Goal: Information Seeking & Learning: Learn about a topic

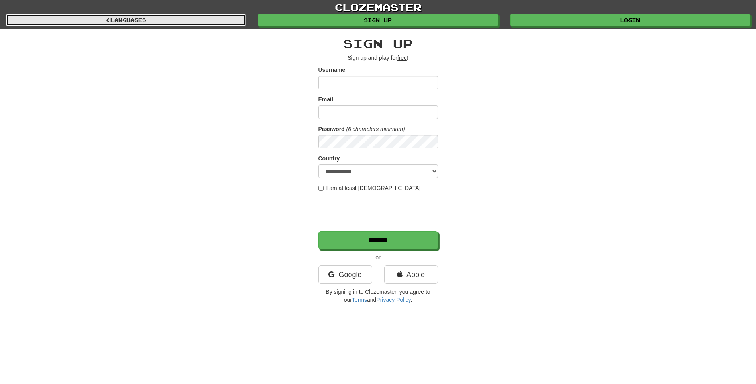
click at [228, 21] on link "Languages" at bounding box center [126, 20] width 240 height 12
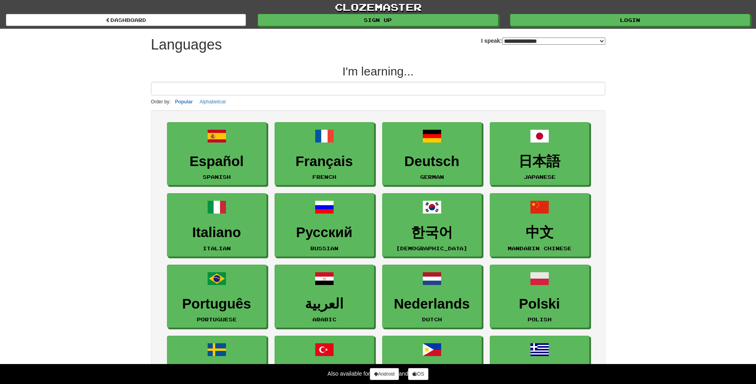
click at [566, 41] on select "**********" at bounding box center [553, 40] width 103 height 7
select select "*******"
click at [502, 37] on select "**********" at bounding box center [553, 40] width 103 height 7
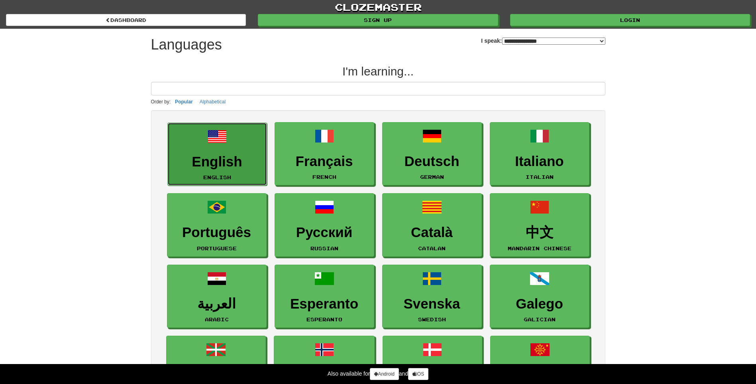
click at [238, 153] on link "English English" at bounding box center [217, 153] width 100 height 63
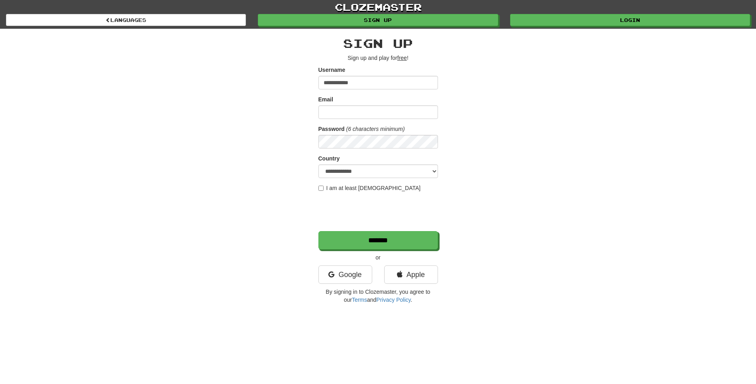
type input "**********"
click at [386, 106] on input "Email" at bounding box center [379, 112] width 120 height 14
type input "**********"
click at [412, 169] on select "**********" at bounding box center [379, 171] width 120 height 14
select select "**"
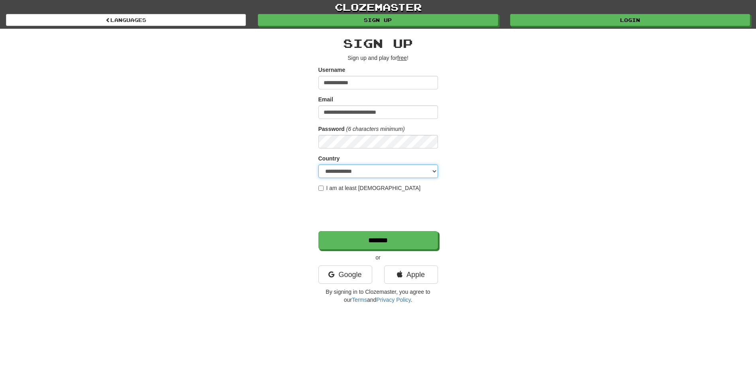
click at [319, 164] on select "**********" at bounding box center [379, 171] width 120 height 14
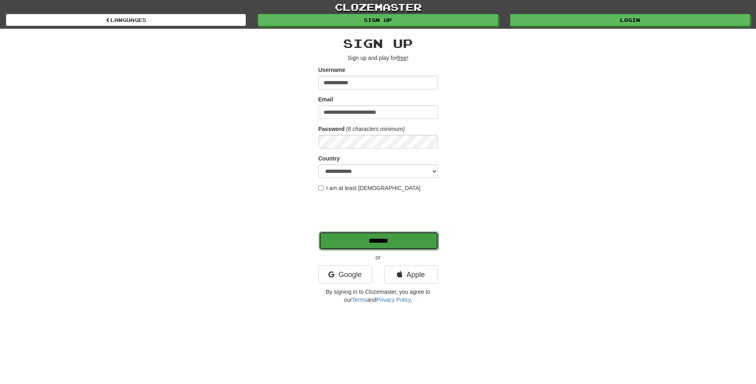
click at [385, 239] on input "*******" at bounding box center [379, 240] width 120 height 18
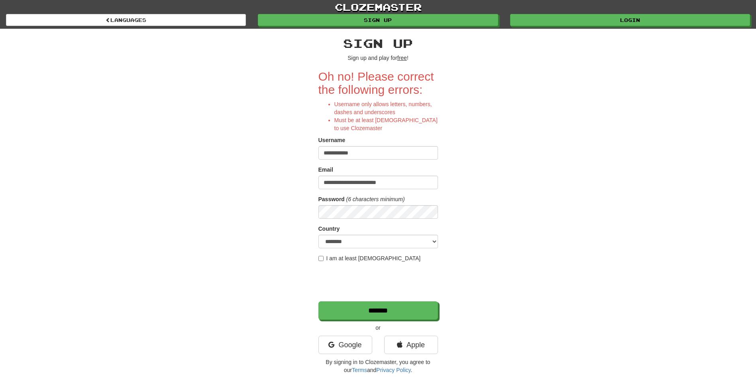
click at [338, 154] on input "**********" at bounding box center [379, 153] width 120 height 14
type input "**********"
click at [358, 313] on input "*******" at bounding box center [379, 310] width 120 height 18
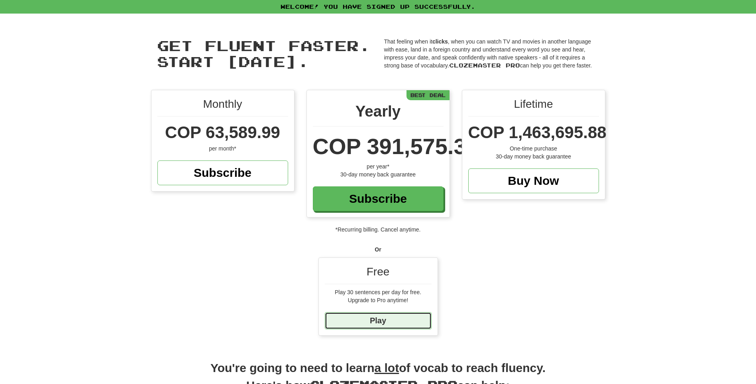
click at [363, 320] on link "Play" at bounding box center [378, 320] width 107 height 17
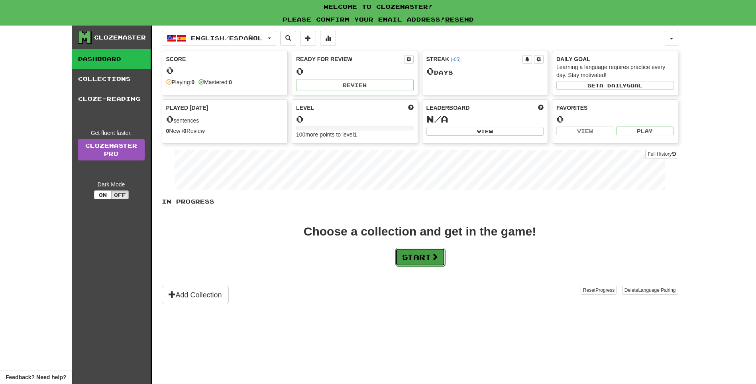
click at [420, 255] on button "Start" at bounding box center [421, 257] width 50 height 18
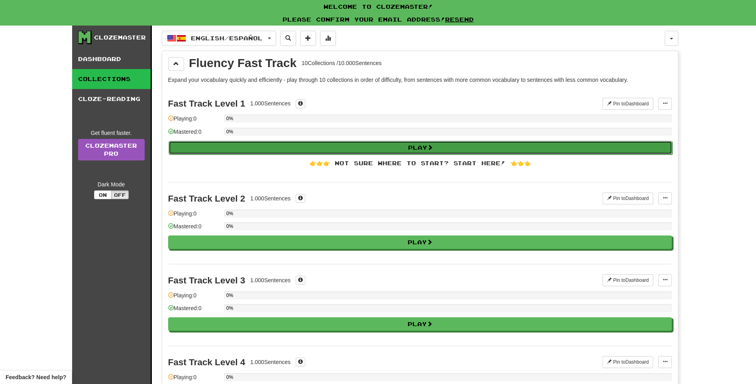
click at [324, 148] on button "Play" at bounding box center [421, 148] width 504 height 14
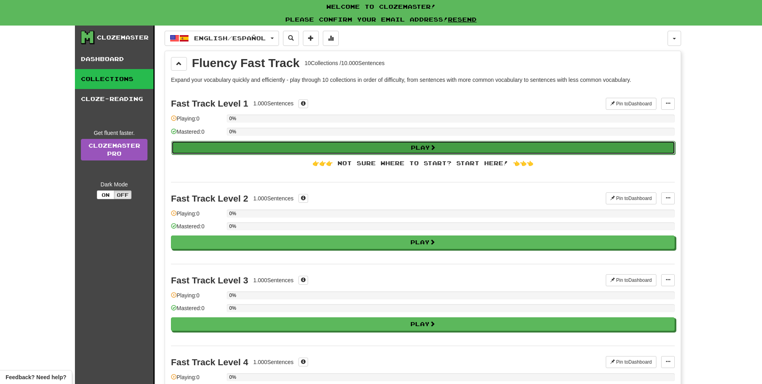
select select "**"
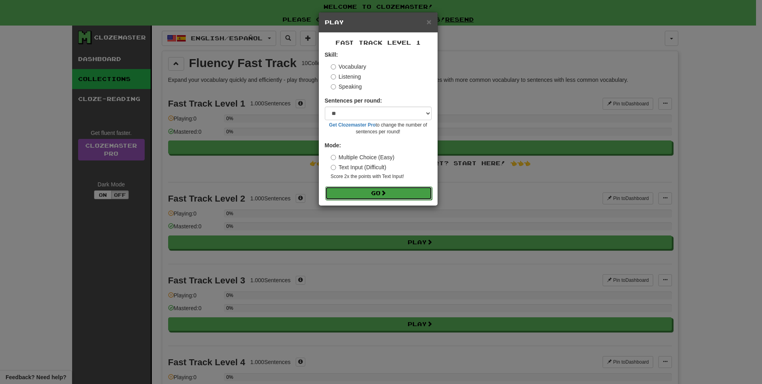
click at [378, 192] on button "Go" at bounding box center [378, 193] width 107 height 14
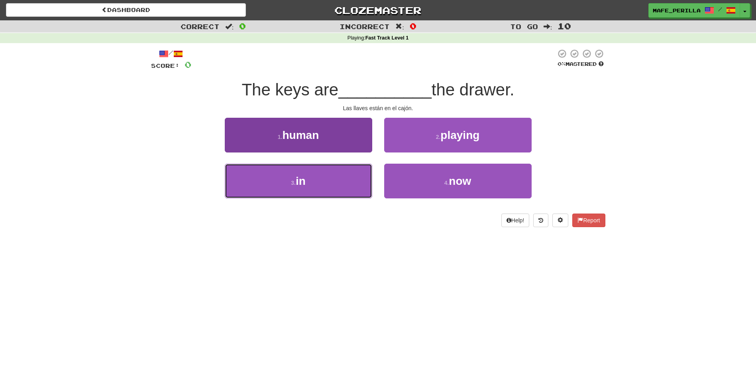
click at [317, 185] on button "3 . in" at bounding box center [299, 180] width 148 height 35
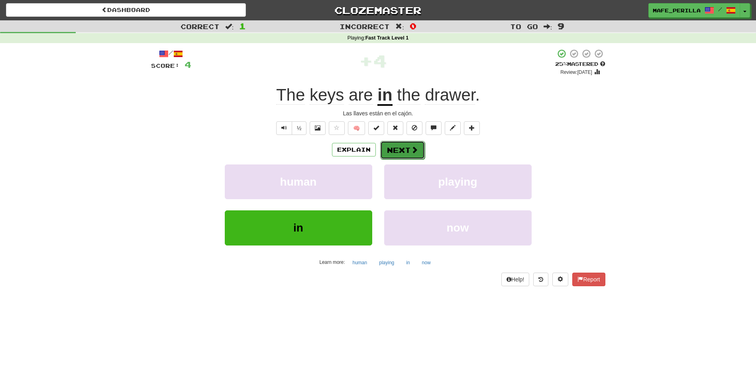
click at [417, 149] on span at bounding box center [414, 149] width 7 height 7
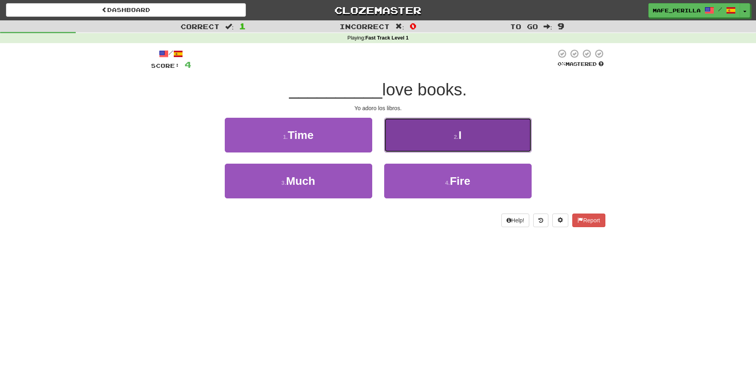
click at [458, 138] on small "2 ." at bounding box center [456, 137] width 5 height 6
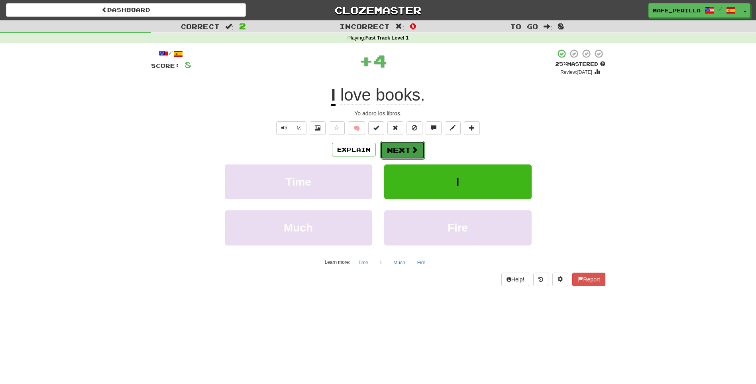
click at [402, 149] on button "Next" at bounding box center [402, 150] width 45 height 18
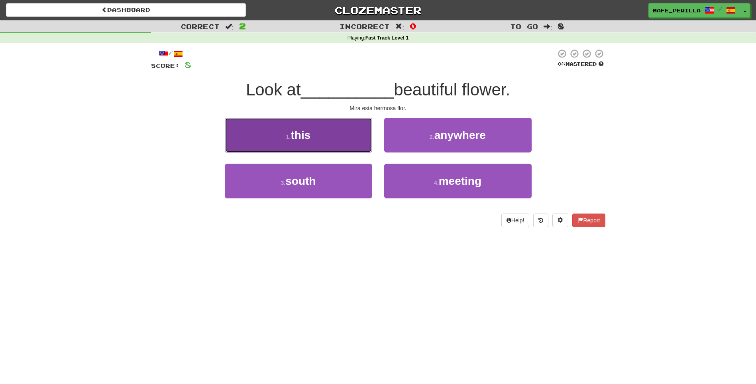
click at [343, 135] on button "1 . this" at bounding box center [299, 135] width 148 height 35
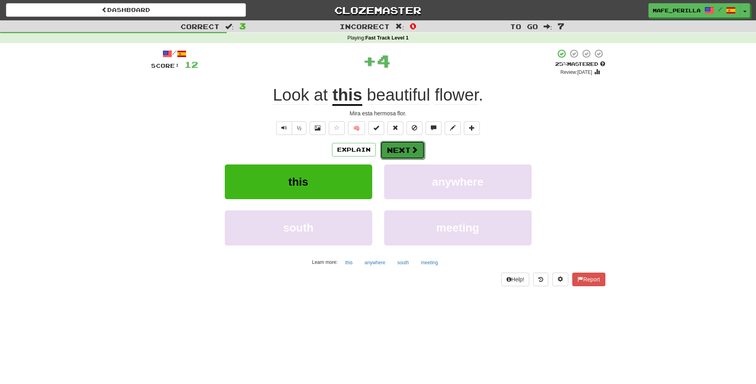
click at [388, 150] on button "Next" at bounding box center [402, 150] width 45 height 18
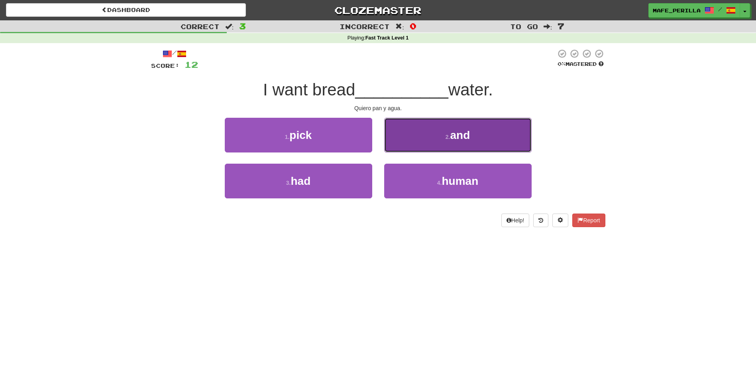
click at [396, 144] on button "2 . and" at bounding box center [458, 135] width 148 height 35
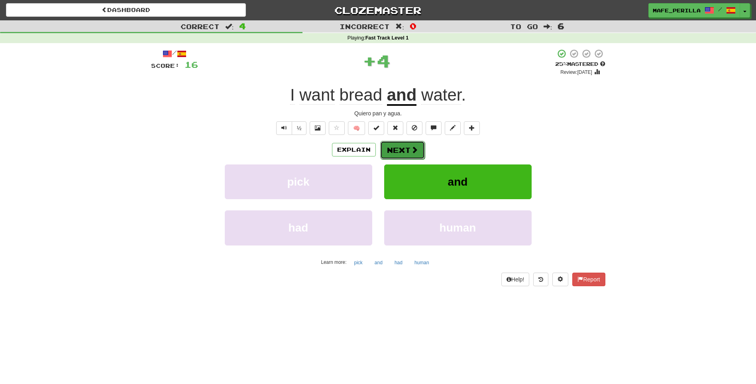
click at [392, 144] on button "Next" at bounding box center [402, 150] width 45 height 18
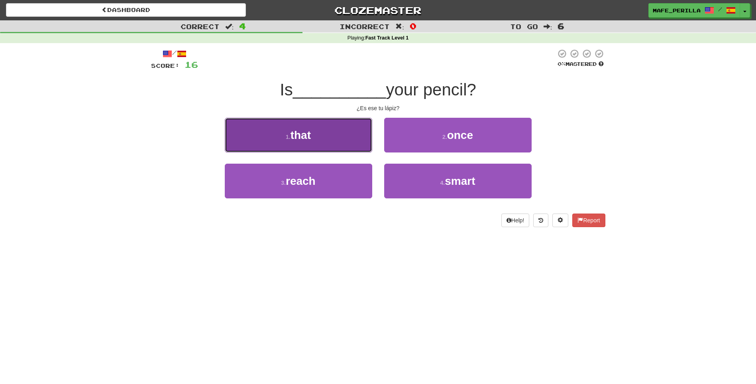
click at [339, 143] on button "1 . that" at bounding box center [299, 135] width 148 height 35
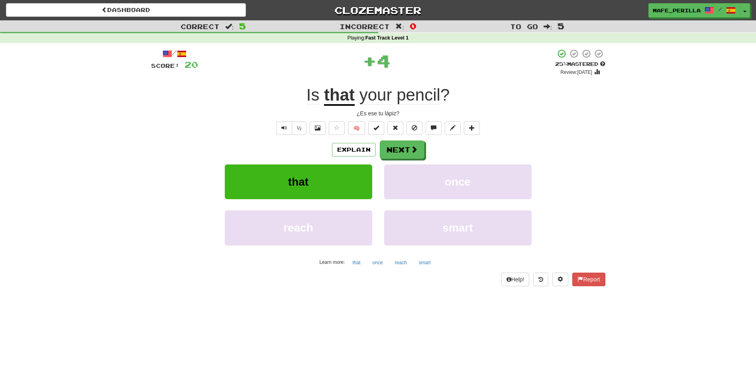
click at [404, 138] on div "/ Score: 20 + 4 25 % Mastered Review: 2025-08-16 Is that your pencil ? ¿Es ese …" at bounding box center [378, 167] width 455 height 237
click at [403, 146] on button "Next" at bounding box center [402, 150] width 45 height 18
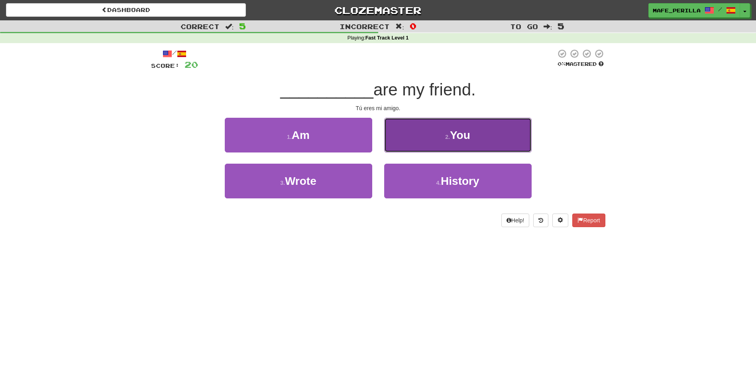
click at [430, 142] on button "2 . You" at bounding box center [458, 135] width 148 height 35
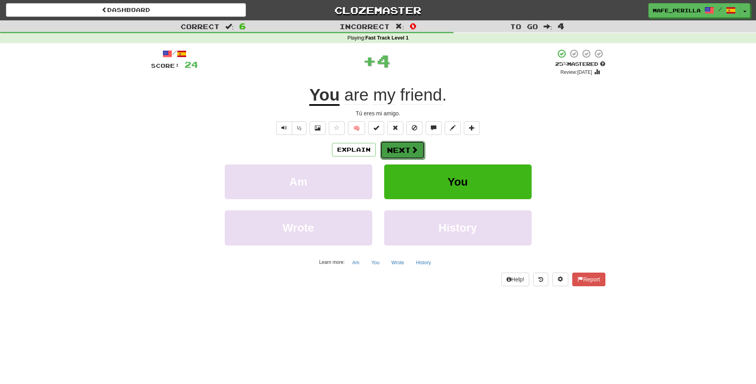
click at [396, 154] on button "Next" at bounding box center [402, 150] width 45 height 18
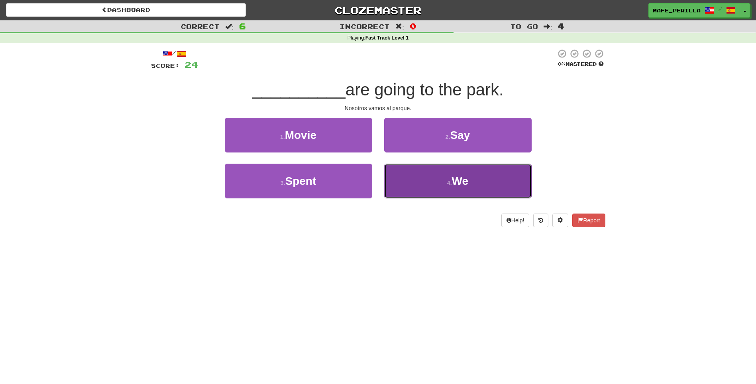
click at [432, 181] on button "4 . We" at bounding box center [458, 180] width 148 height 35
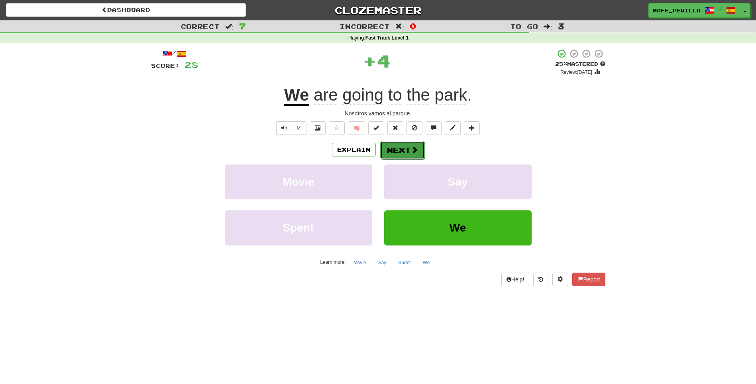
click at [415, 151] on span at bounding box center [414, 149] width 7 height 7
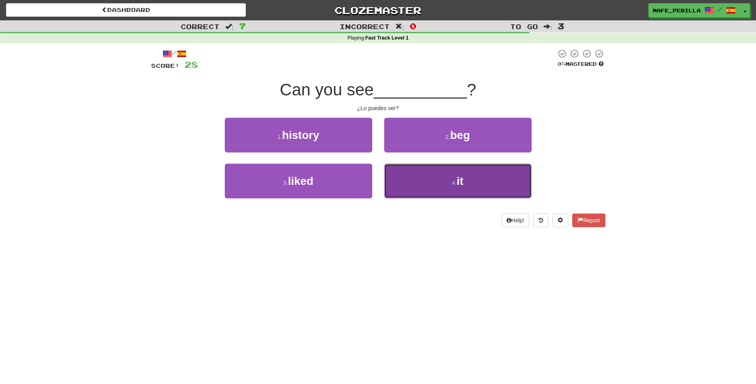
click at [447, 171] on button "4 . it" at bounding box center [458, 180] width 148 height 35
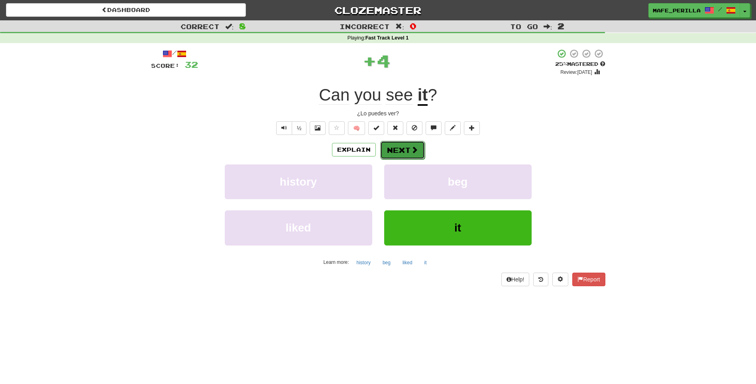
click at [414, 150] on span at bounding box center [414, 149] width 7 height 7
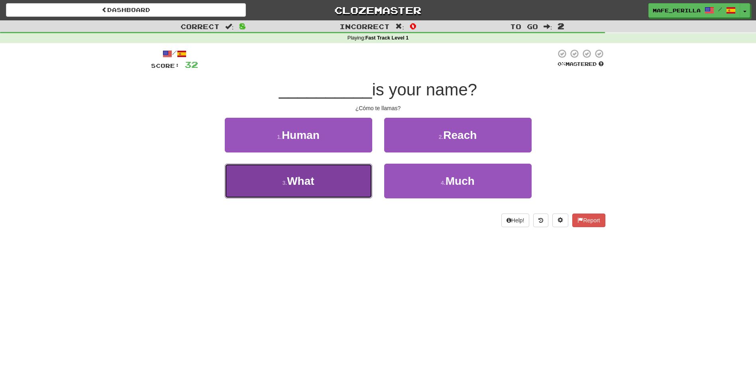
click at [314, 180] on span "What" at bounding box center [300, 181] width 27 height 12
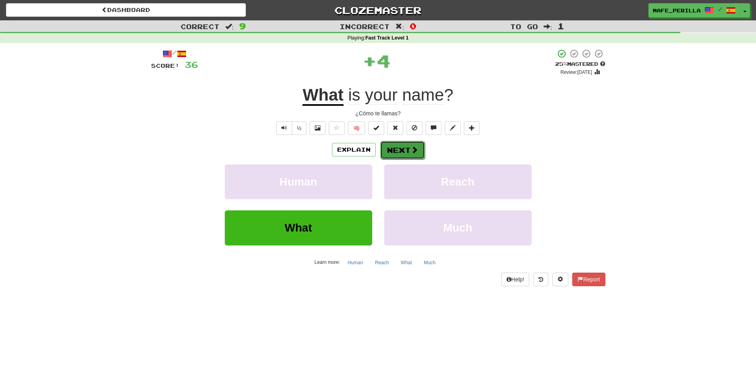
click at [400, 148] on button "Next" at bounding box center [402, 150] width 45 height 18
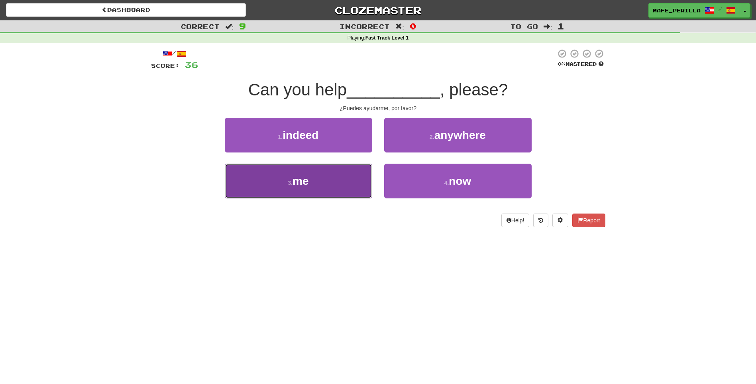
click at [323, 170] on button "3 . me" at bounding box center [299, 180] width 148 height 35
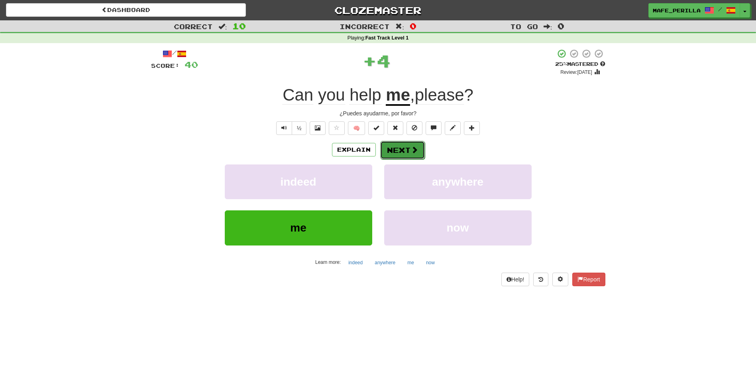
click at [417, 144] on button "Next" at bounding box center [402, 150] width 45 height 18
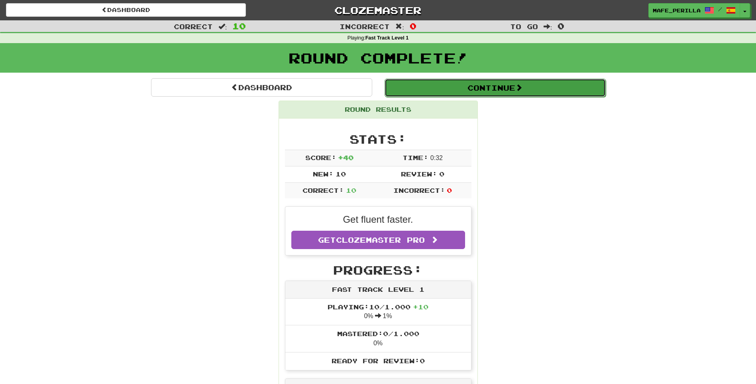
click at [490, 95] on button "Continue" at bounding box center [495, 88] width 221 height 18
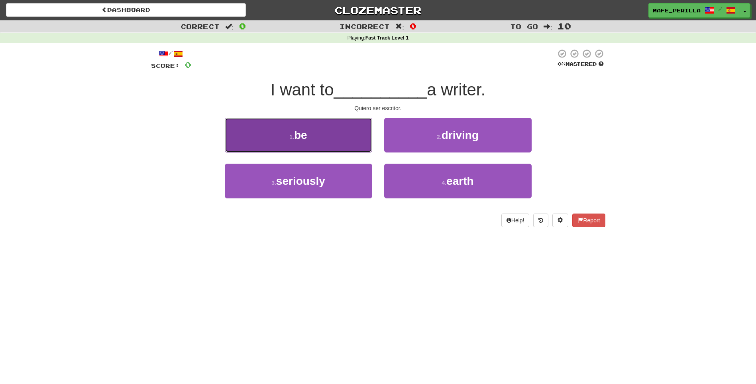
click at [326, 128] on button "1 . be" at bounding box center [299, 135] width 148 height 35
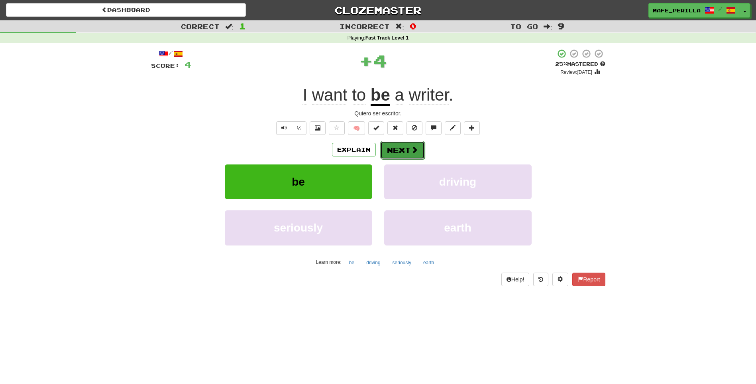
click at [396, 142] on button "Next" at bounding box center [402, 150] width 45 height 18
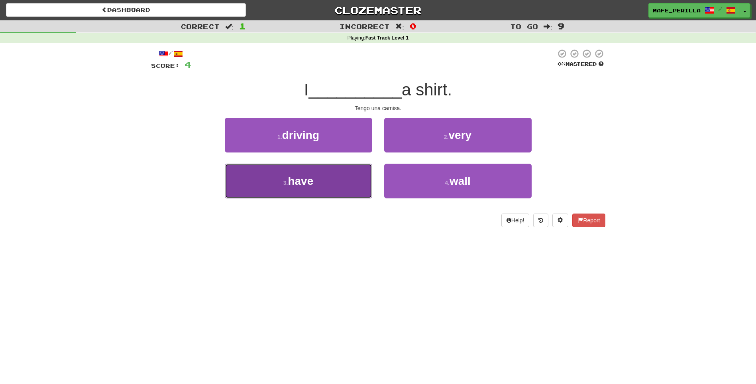
click at [334, 183] on button "3 . have" at bounding box center [299, 180] width 148 height 35
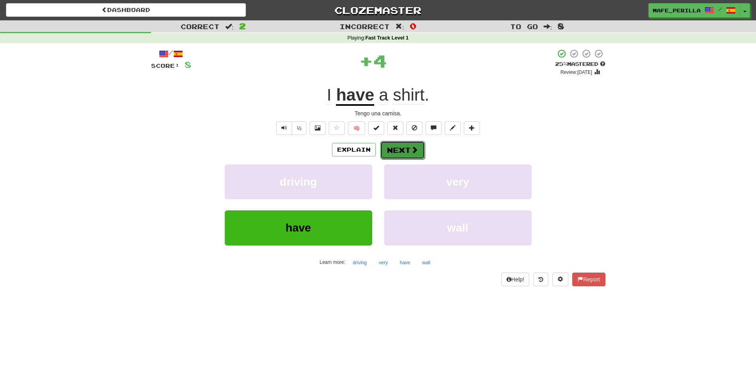
click at [391, 143] on button "Next" at bounding box center [402, 150] width 45 height 18
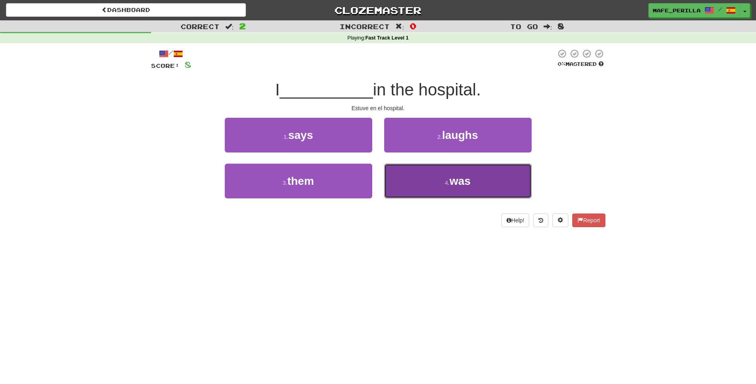
click at [454, 179] on span "was" at bounding box center [460, 181] width 21 height 12
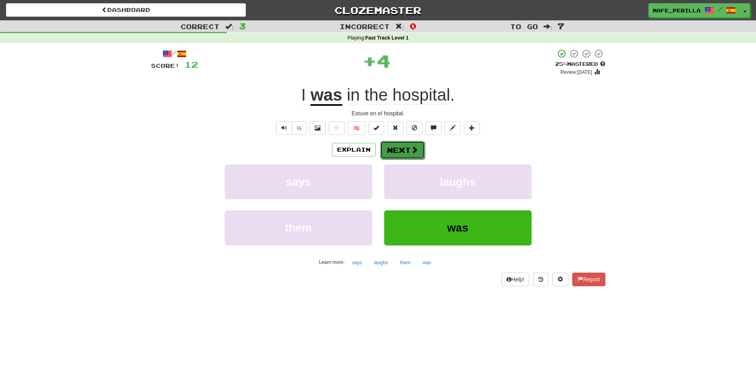
click at [406, 143] on button "Next" at bounding box center [402, 150] width 45 height 18
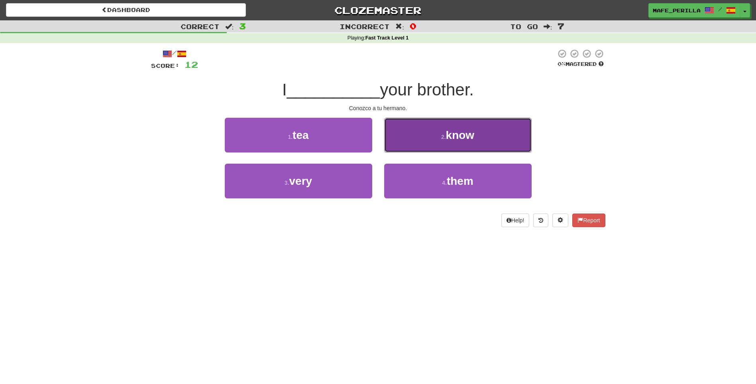
click at [459, 143] on button "2 . know" at bounding box center [458, 135] width 148 height 35
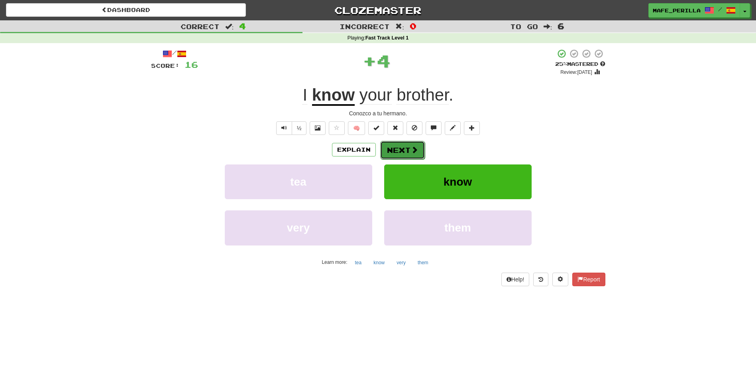
click at [408, 150] on button "Next" at bounding box center [402, 150] width 45 height 18
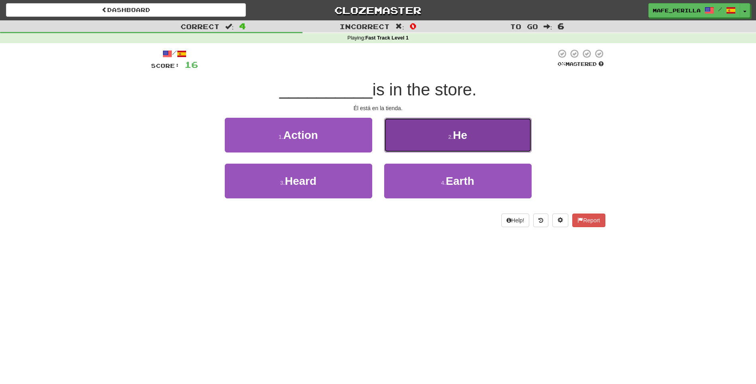
click at [426, 134] on button "2 . He" at bounding box center [458, 135] width 148 height 35
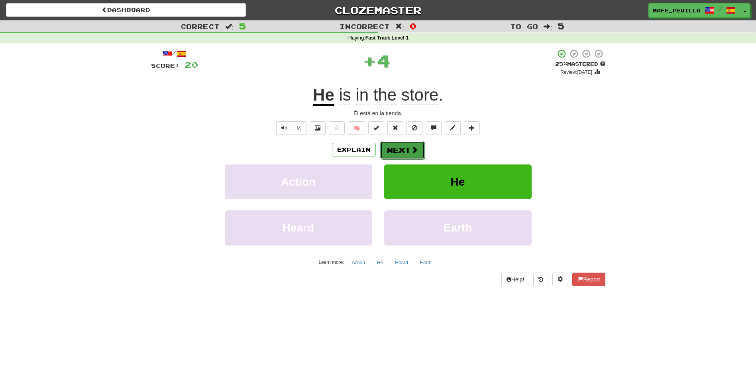
click at [386, 150] on button "Next" at bounding box center [402, 150] width 45 height 18
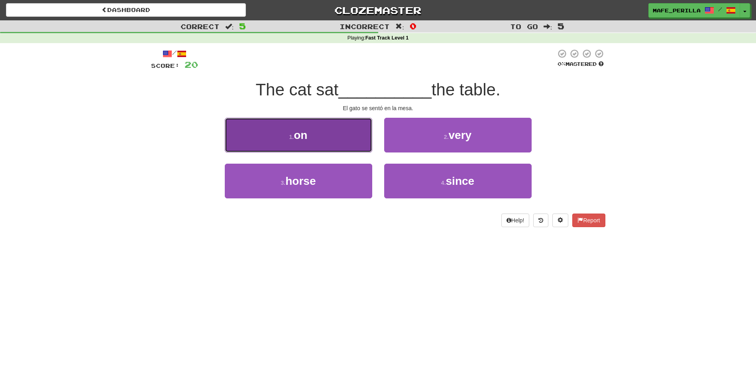
click at [350, 138] on button "1 . on" at bounding box center [299, 135] width 148 height 35
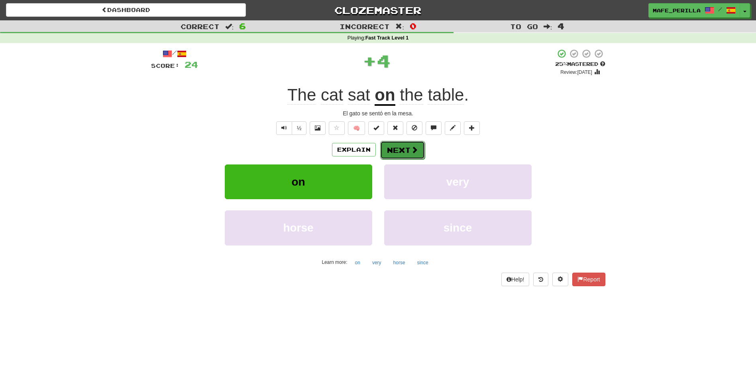
click at [391, 144] on button "Next" at bounding box center [402, 150] width 45 height 18
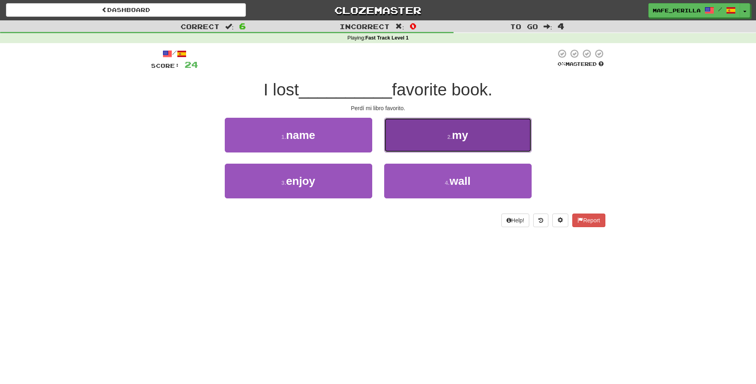
click at [448, 146] on button "2 . my" at bounding box center [458, 135] width 148 height 35
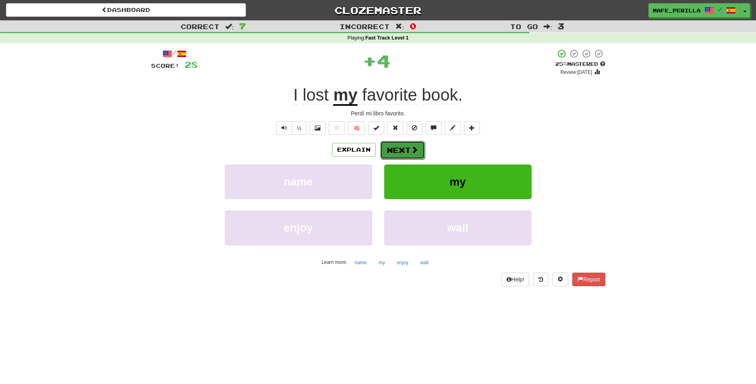
click at [417, 149] on span at bounding box center [414, 149] width 7 height 7
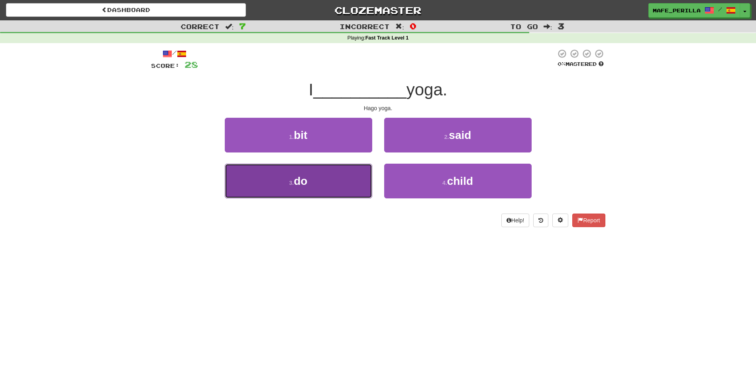
click at [345, 168] on button "3 . do" at bounding box center [299, 180] width 148 height 35
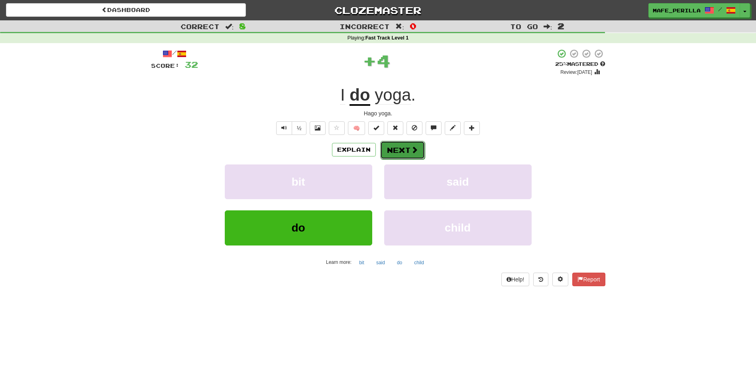
click at [400, 143] on button "Next" at bounding box center [402, 150] width 45 height 18
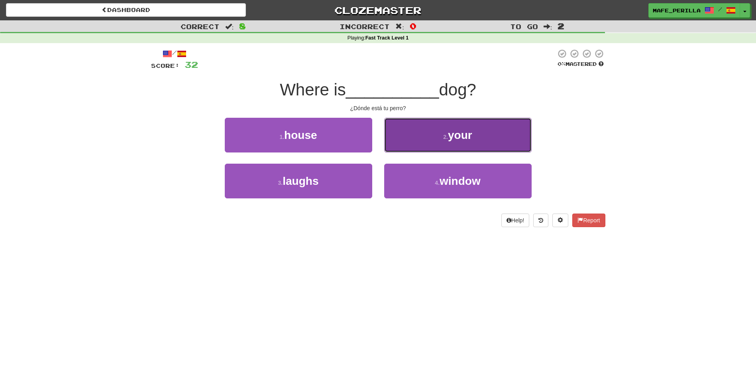
click at [462, 146] on button "2 . your" at bounding box center [458, 135] width 148 height 35
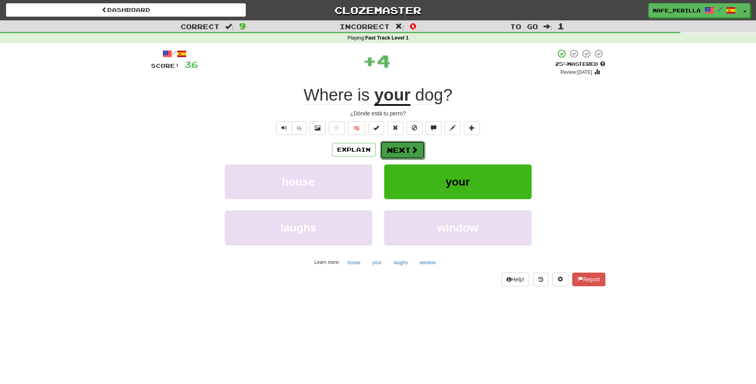
click at [412, 156] on button "Next" at bounding box center [402, 150] width 45 height 18
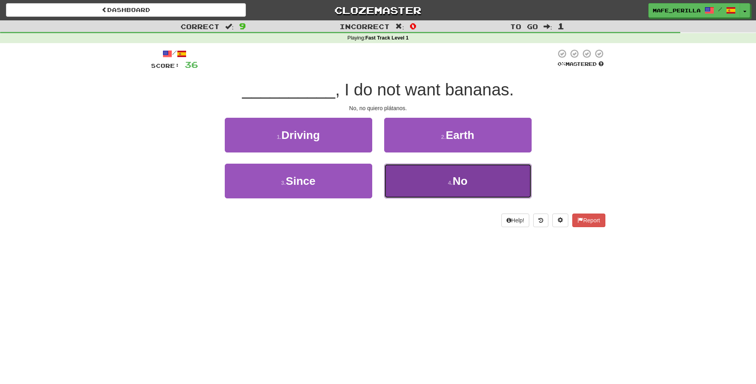
click at [412, 176] on button "4 . No" at bounding box center [458, 180] width 148 height 35
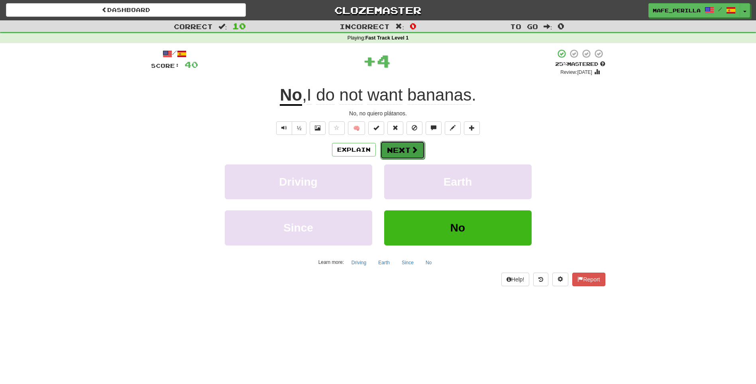
click at [402, 152] on button "Next" at bounding box center [402, 150] width 45 height 18
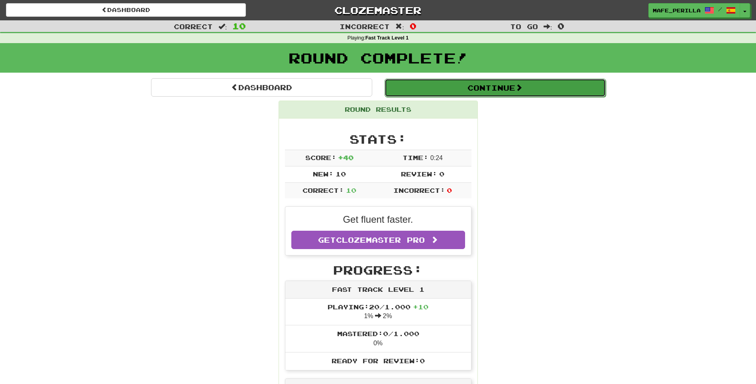
click at [536, 96] on button "Continue" at bounding box center [495, 88] width 221 height 18
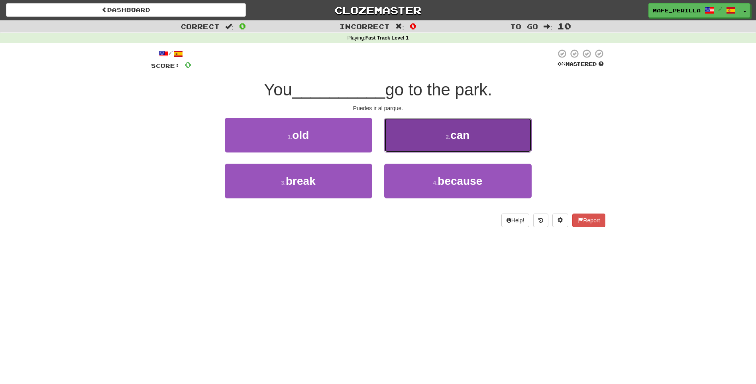
click at [424, 131] on button "2 . can" at bounding box center [458, 135] width 148 height 35
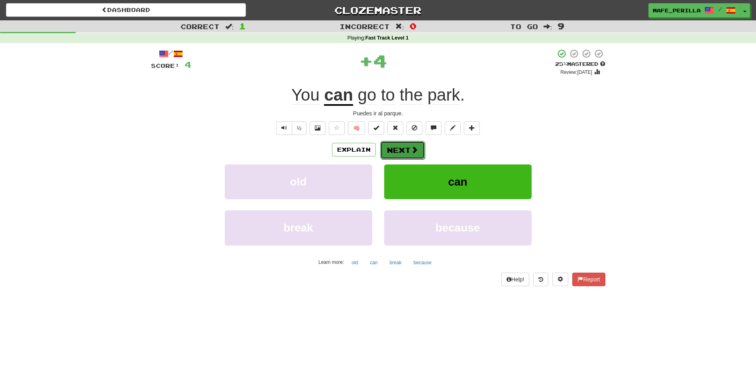
click at [422, 145] on button "Next" at bounding box center [402, 150] width 45 height 18
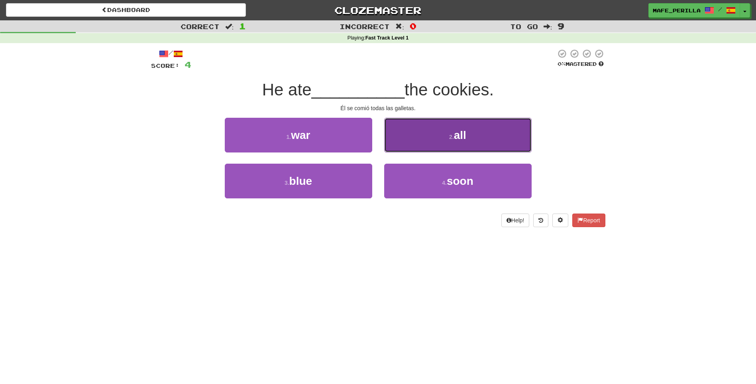
click at [394, 133] on button "2 . all" at bounding box center [458, 135] width 148 height 35
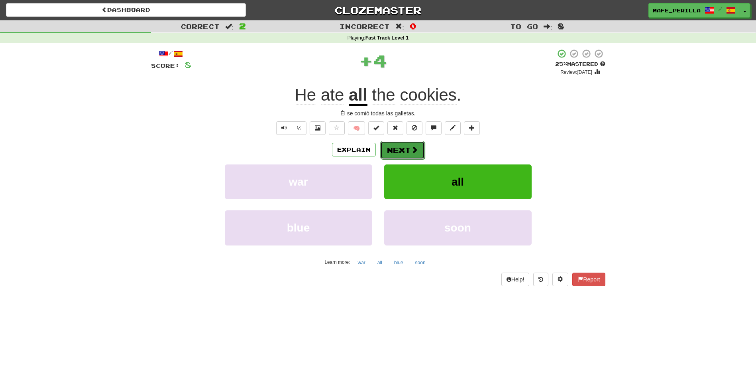
click at [401, 152] on button "Next" at bounding box center [402, 150] width 45 height 18
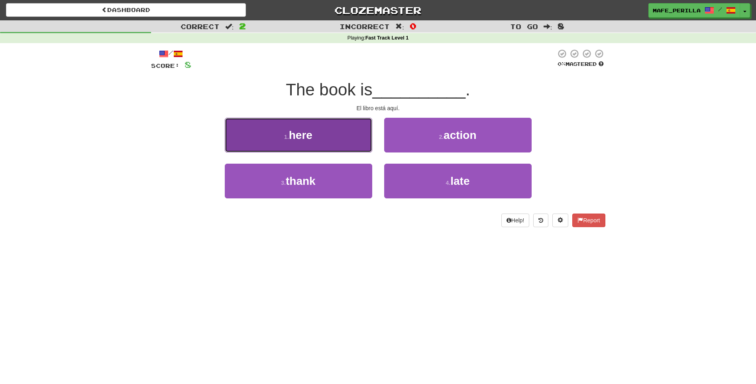
click at [343, 123] on button "1 . here" at bounding box center [299, 135] width 148 height 35
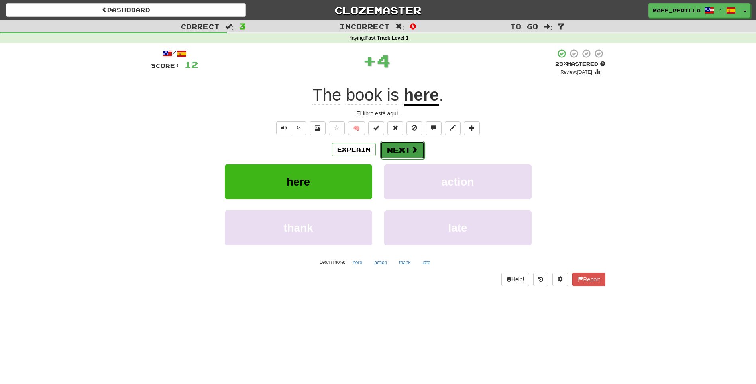
click at [403, 151] on button "Next" at bounding box center [402, 150] width 45 height 18
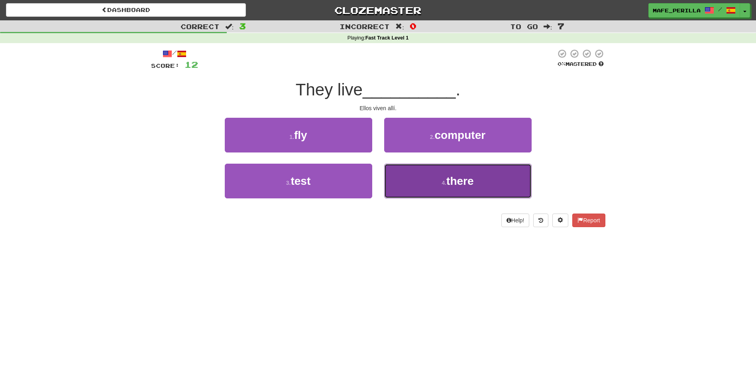
click at [412, 188] on button "4 . there" at bounding box center [458, 180] width 148 height 35
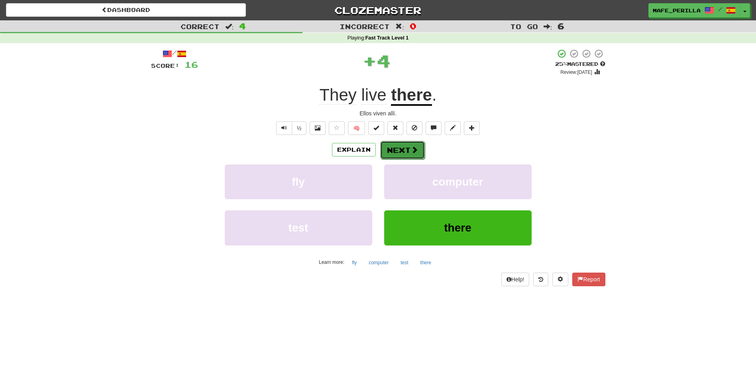
click at [403, 153] on button "Next" at bounding box center [402, 150] width 45 height 18
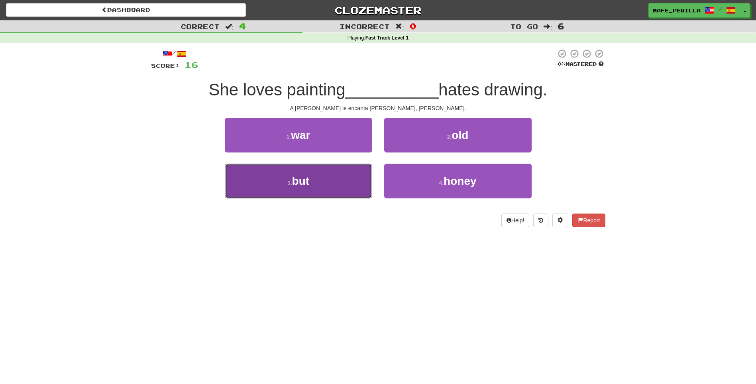
click at [346, 175] on button "3 . but" at bounding box center [299, 180] width 148 height 35
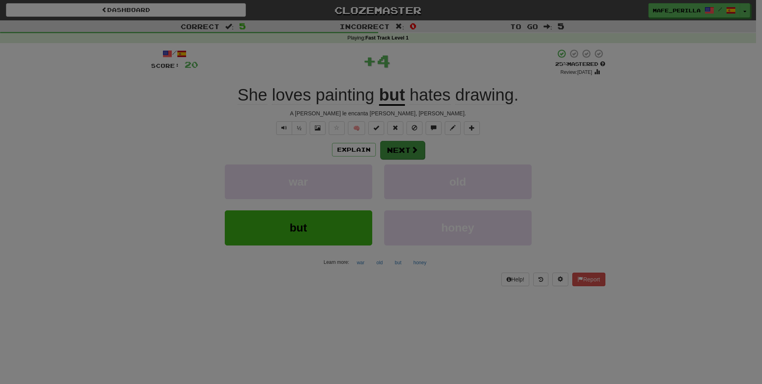
click at [405, 145] on div at bounding box center [381, 192] width 762 height 384
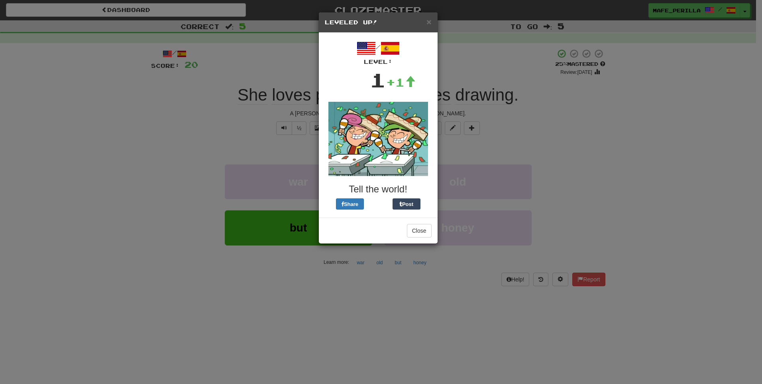
click at [379, 101] on div "/ Level: 1 +1 Tell the world! Share Post" at bounding box center [378, 125] width 107 height 173
click at [420, 228] on button "Close" at bounding box center [419, 231] width 25 height 14
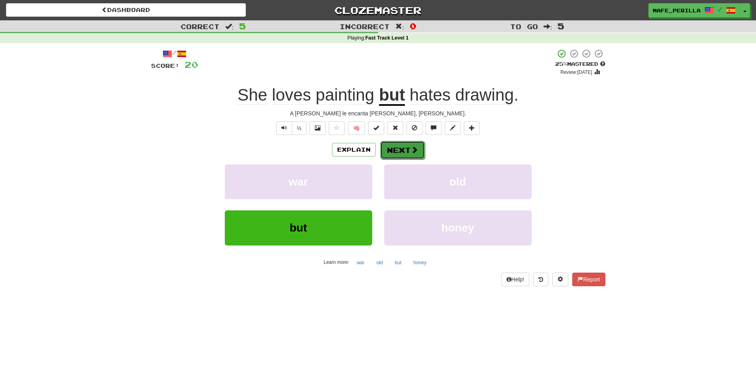
click at [408, 147] on button "Next" at bounding box center [402, 150] width 45 height 18
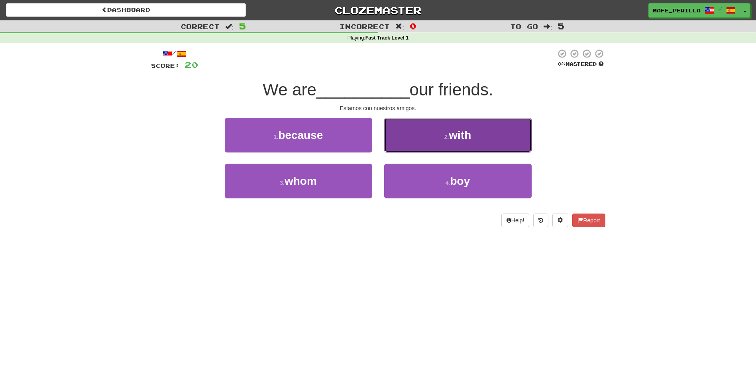
click at [414, 142] on button "2 . with" at bounding box center [458, 135] width 148 height 35
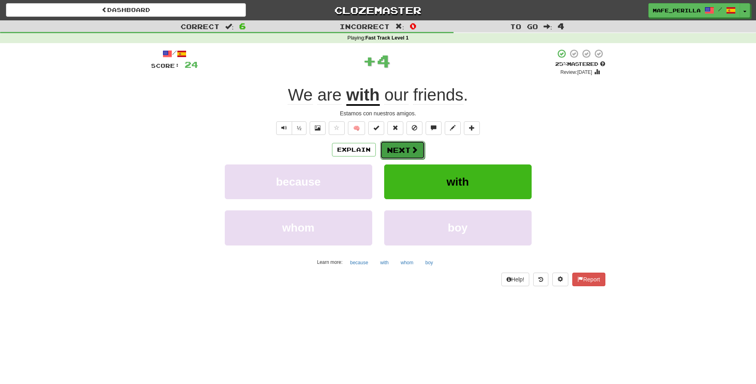
click at [409, 147] on button "Next" at bounding box center [402, 150] width 45 height 18
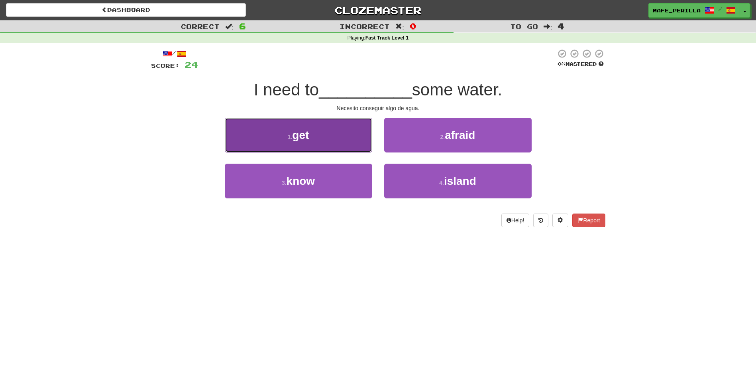
click at [327, 129] on button "1 . get" at bounding box center [299, 135] width 148 height 35
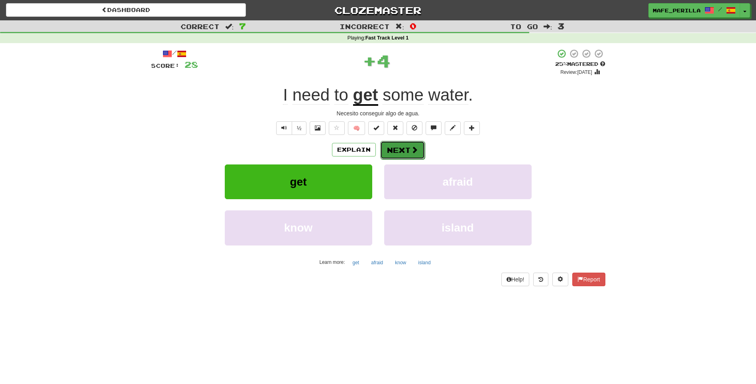
click at [392, 148] on button "Next" at bounding box center [402, 150] width 45 height 18
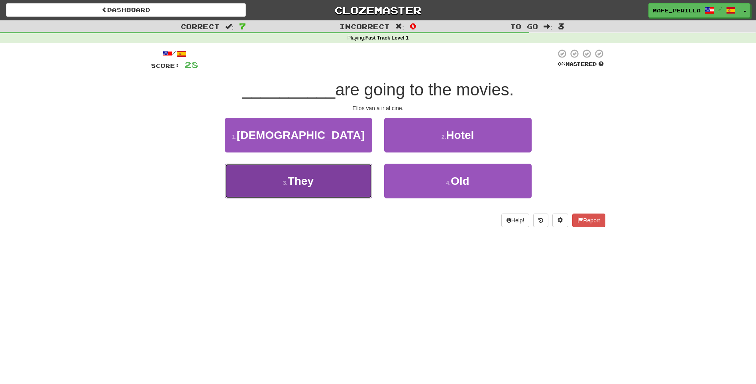
click at [340, 184] on button "3 . They" at bounding box center [299, 180] width 148 height 35
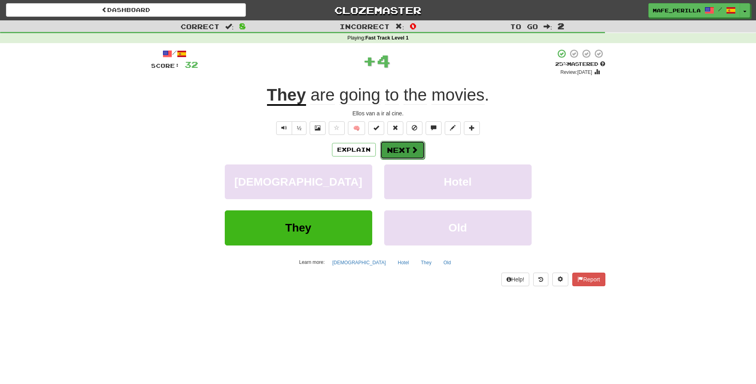
click at [380, 144] on button "Next" at bounding box center [402, 150] width 45 height 18
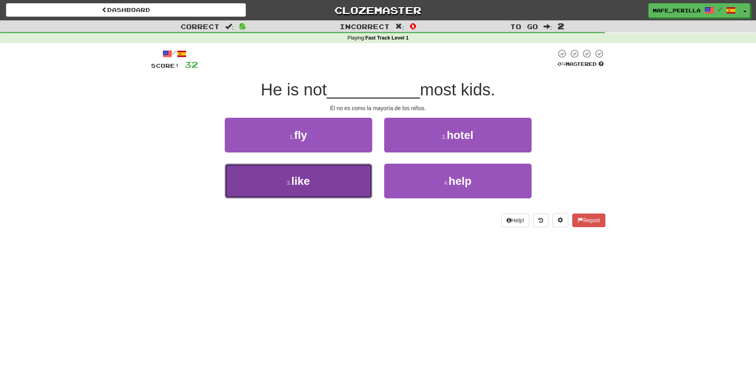
click at [333, 194] on button "3 . like" at bounding box center [299, 180] width 148 height 35
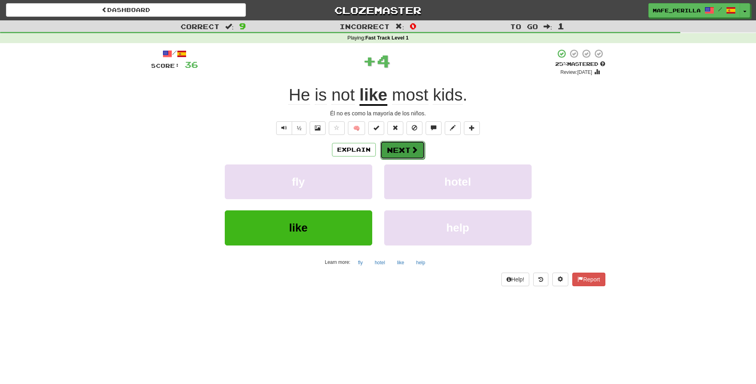
click at [409, 148] on button "Next" at bounding box center [402, 150] width 45 height 18
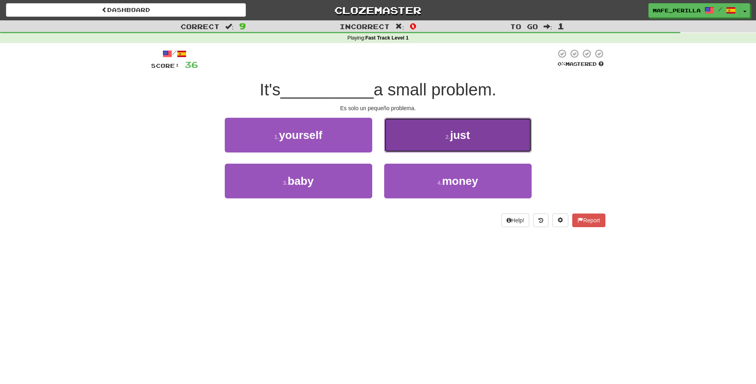
click at [511, 149] on button "2 . just" at bounding box center [458, 135] width 148 height 35
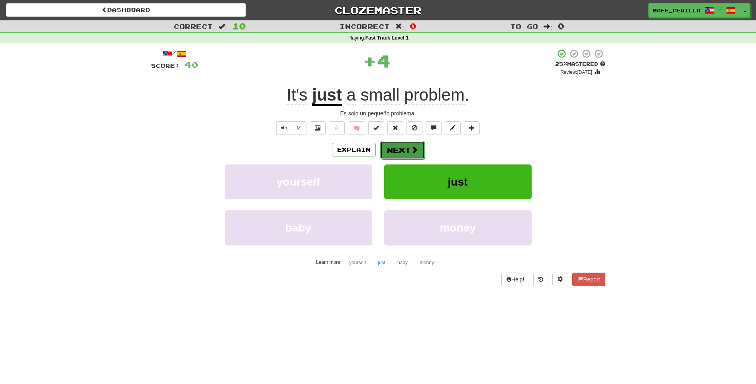
click at [421, 148] on button "Next" at bounding box center [402, 150] width 45 height 18
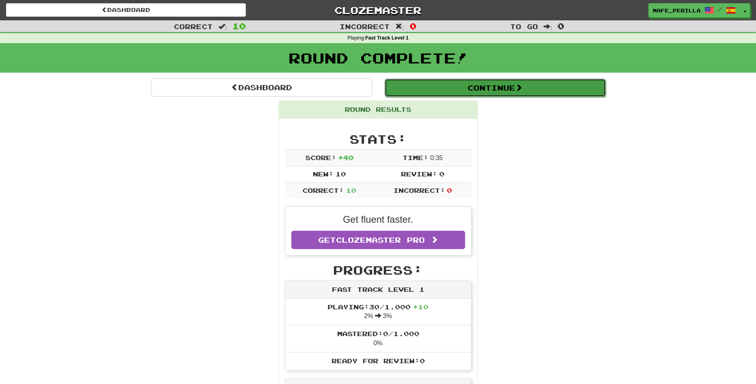
click at [523, 88] on span at bounding box center [519, 87] width 7 height 7
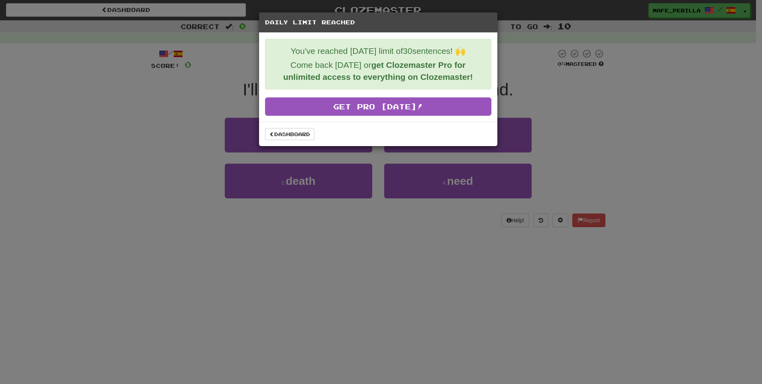
click at [233, 220] on div "Daily Limit Reached You've reached today's limit of 30 sentences! 🙌 Come back t…" at bounding box center [381, 192] width 762 height 384
click at [306, 132] on link "Dashboard" at bounding box center [289, 134] width 49 height 12
